Goal: Task Accomplishment & Management: Manage account settings

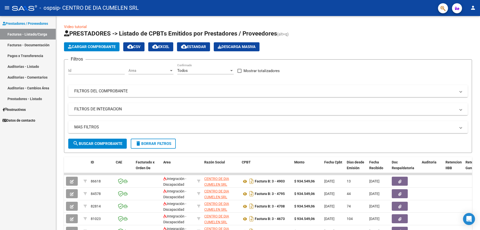
click at [26, 46] on link "Facturas - Documentación" at bounding box center [28, 45] width 56 height 11
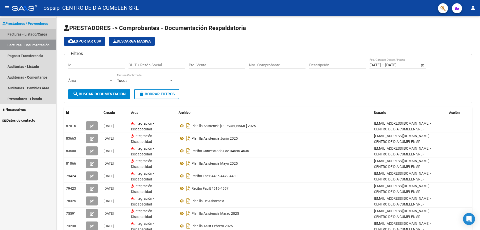
click at [27, 35] on link "Facturas - Listado/Carga" at bounding box center [28, 34] width 56 height 11
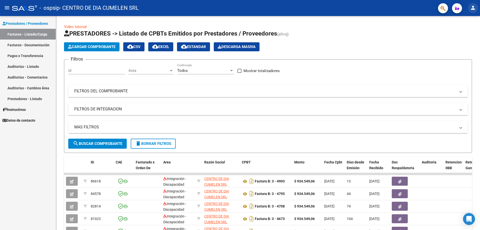
click at [473, 7] on mat-icon "person" at bounding box center [473, 8] width 6 height 6
click at [463, 33] on button "exit_to_app Salir" at bounding box center [463, 33] width 31 height 12
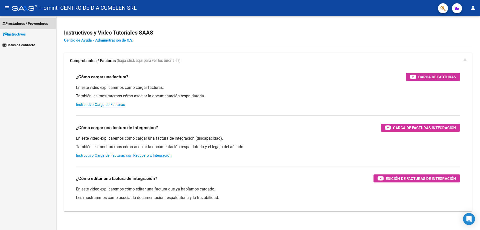
click at [12, 23] on span "Prestadores / Proveedores" at bounding box center [26, 24] width 46 height 6
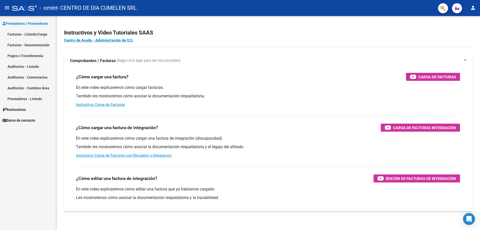
click at [28, 32] on link "Facturas - Listado/Carga" at bounding box center [28, 34] width 56 height 11
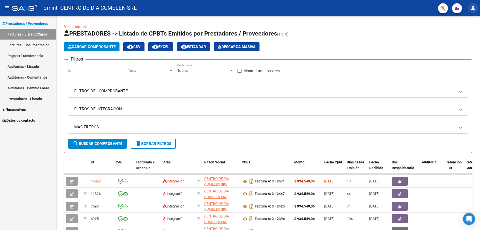
click at [473, 8] on mat-icon "person" at bounding box center [473, 8] width 6 height 6
click at [465, 34] on button "exit_to_app Salir" at bounding box center [463, 33] width 31 height 12
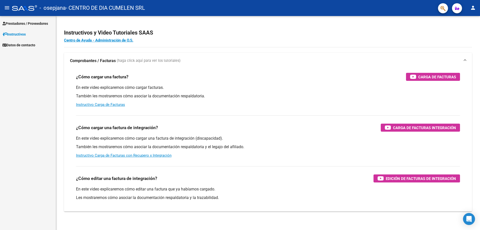
click at [12, 33] on span "Instructivos" at bounding box center [14, 35] width 23 height 6
click at [18, 23] on span "Prestadores / Proveedores" at bounding box center [26, 24] width 46 height 6
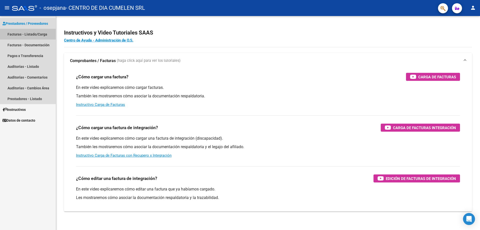
click at [21, 34] on link "Facturas - Listado/Carga" at bounding box center [28, 34] width 56 height 11
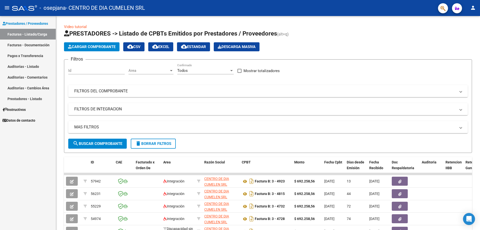
click at [474, 10] on mat-icon "person" at bounding box center [473, 8] width 6 height 6
click at [467, 35] on button "exit_to_app Salir" at bounding box center [463, 33] width 31 height 12
